Goal: Task Accomplishment & Management: Manage account settings

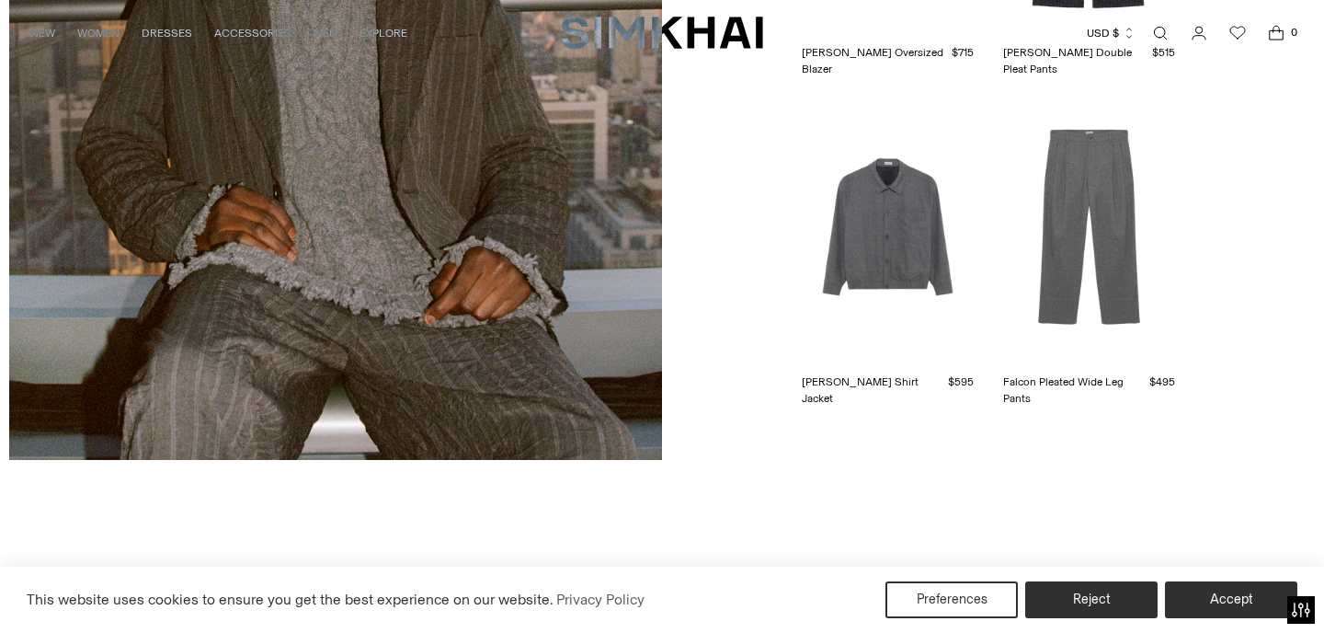
scroll to position [4920, 0]
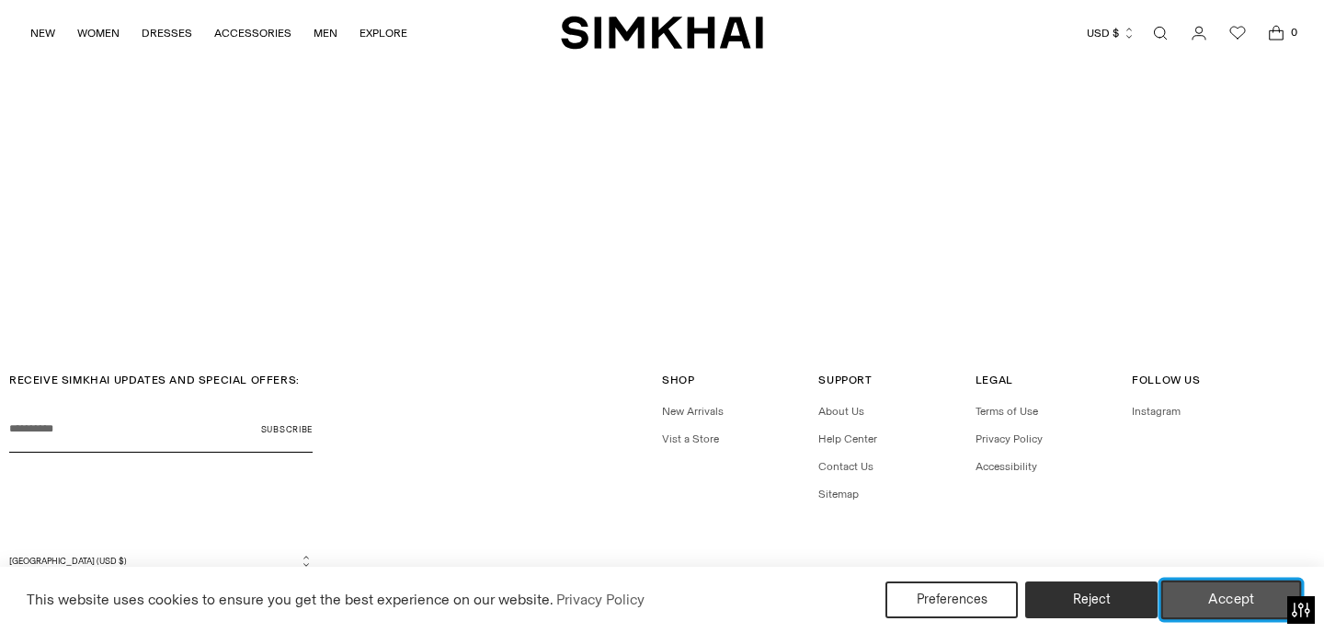
click at [1236, 594] on button "Accept" at bounding box center [1232, 599] width 141 height 39
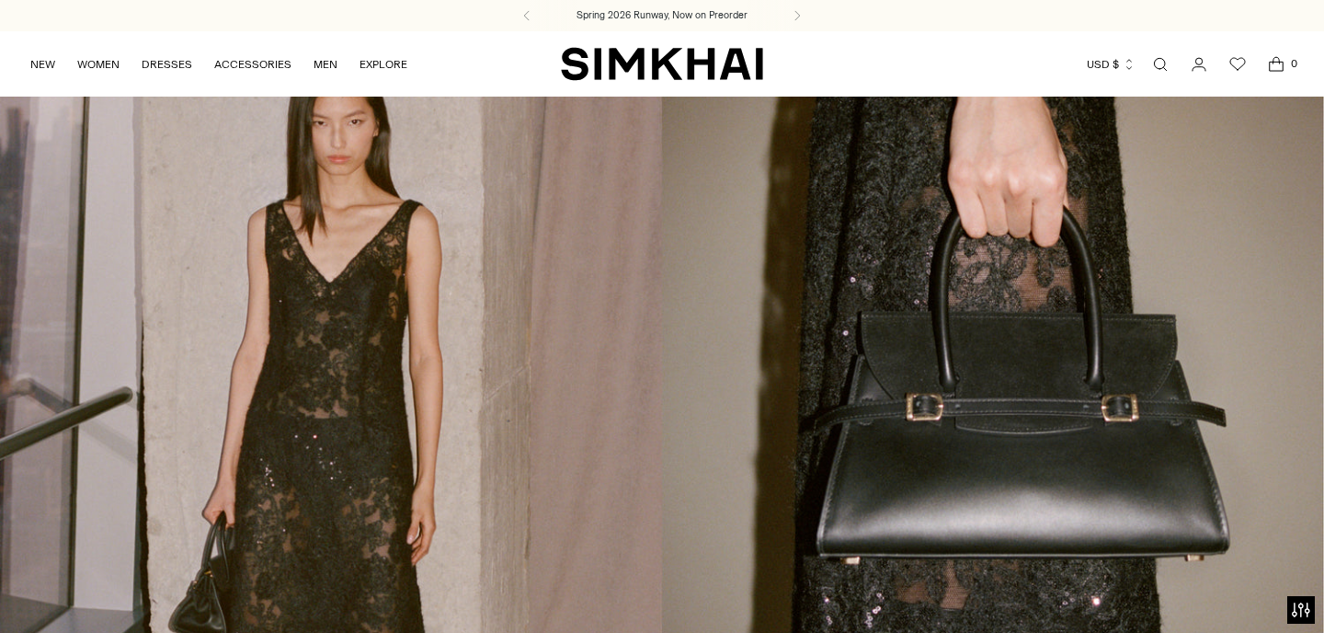
click at [1198, 64] on icon "Go to the account page" at bounding box center [1200, 64] width 26 height 18
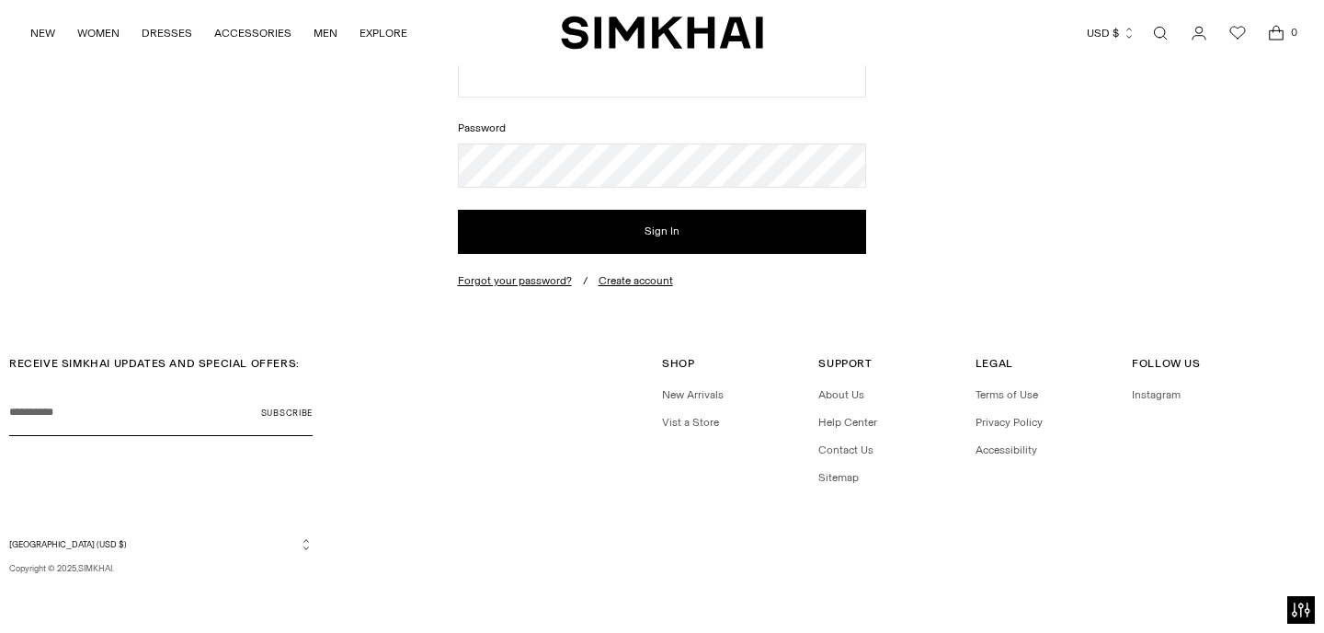
scroll to position [130, 0]
